Goal: Information Seeking & Learning: Learn about a topic

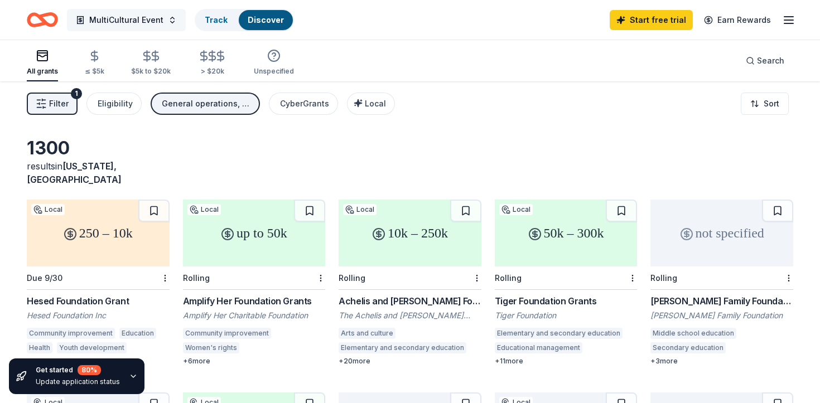
click at [155, 19] on span "MultiCultural Event" at bounding box center [126, 19] width 74 height 13
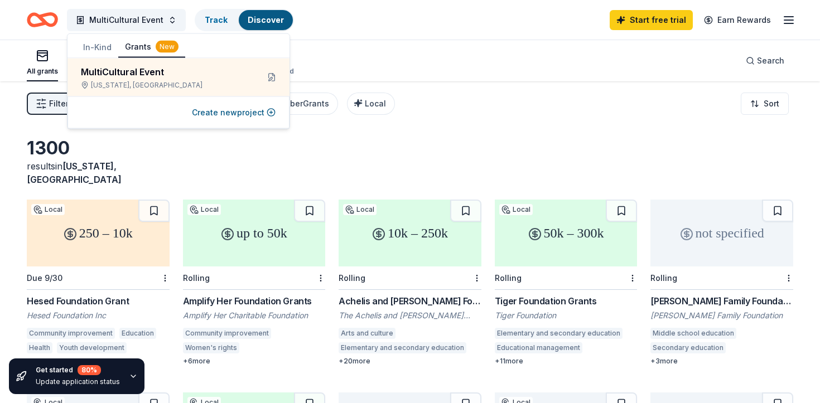
click at [352, 71] on div "All grants ≤ $5k $5k to $20k > $20k Unspecified Search" at bounding box center [410, 60] width 767 height 41
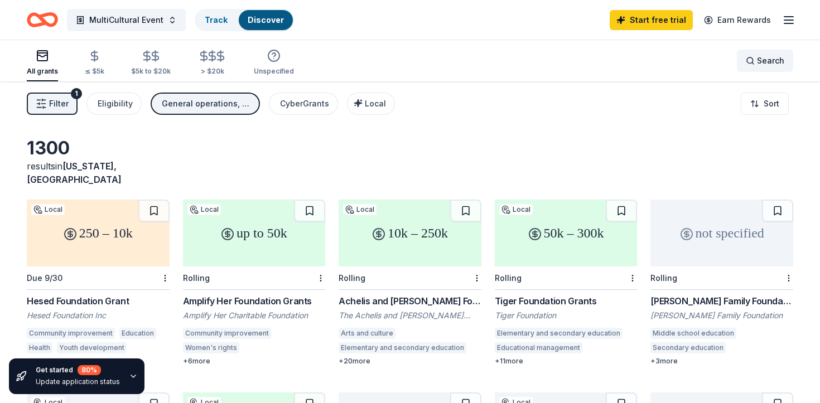
click at [749, 62] on div "Search" at bounding box center [765, 60] width 39 height 13
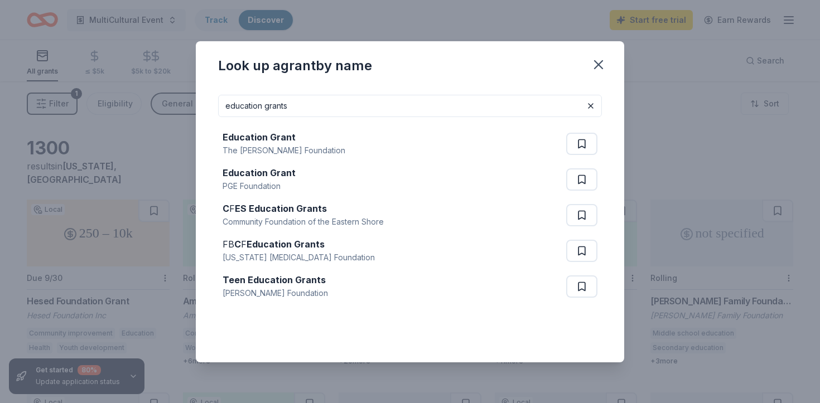
click at [249, 105] on input "education grants" at bounding box center [410, 106] width 384 height 22
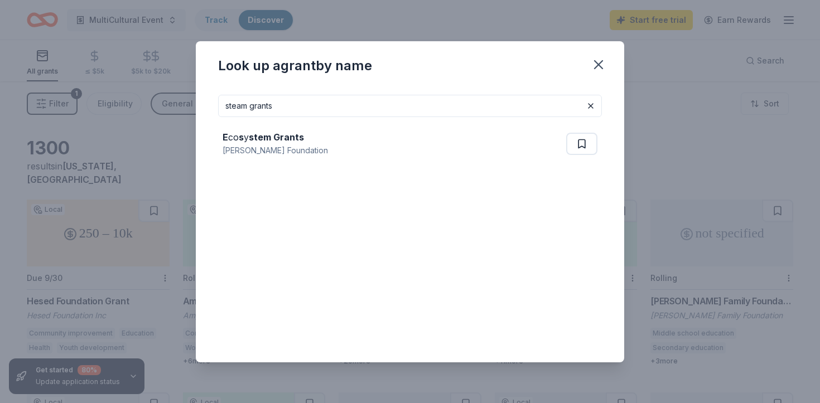
click at [239, 105] on input "steam grants" at bounding box center [410, 106] width 384 height 22
type input "art grants"
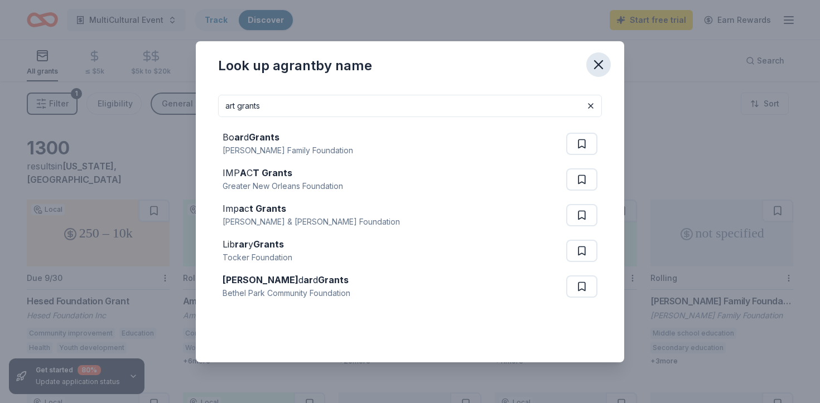
click at [602, 64] on icon "button" at bounding box center [599, 65] width 16 height 16
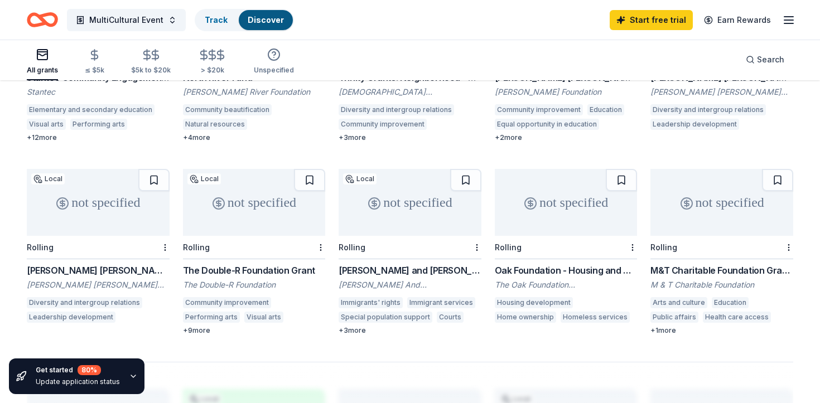
scroll to position [613, 0]
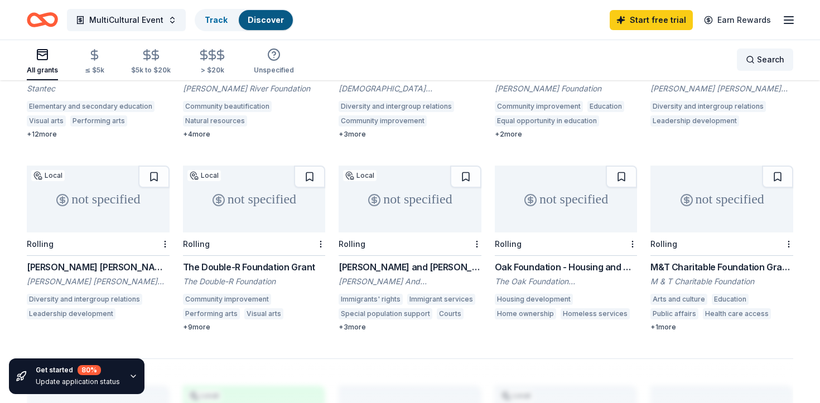
click at [747, 61] on div "Search" at bounding box center [765, 59] width 39 height 13
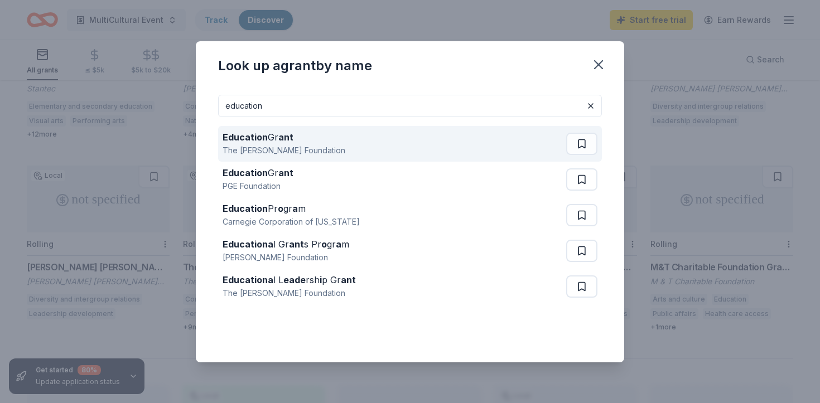
type input "education"
click at [484, 134] on div "Education Gr ant The Barr Foundation" at bounding box center [395, 144] width 344 height 36
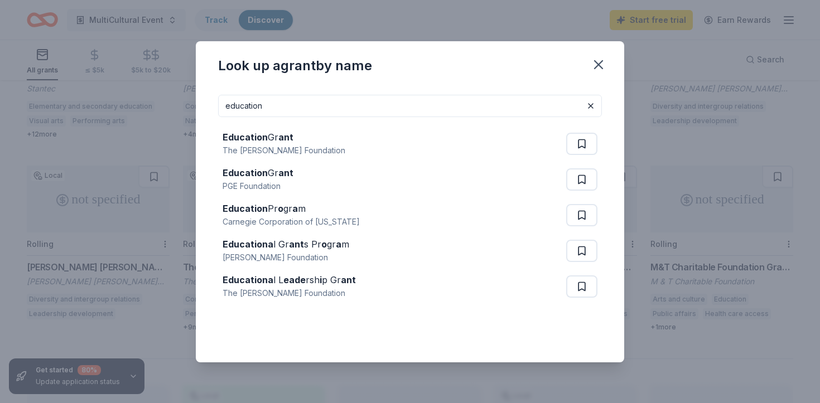
click at [335, 28] on div "Look up a grant by name education Education Gr ant The Barr Foundation Educatio…" at bounding box center [410, 201] width 820 height 403
